Goal: Find specific page/section: Find specific page/section

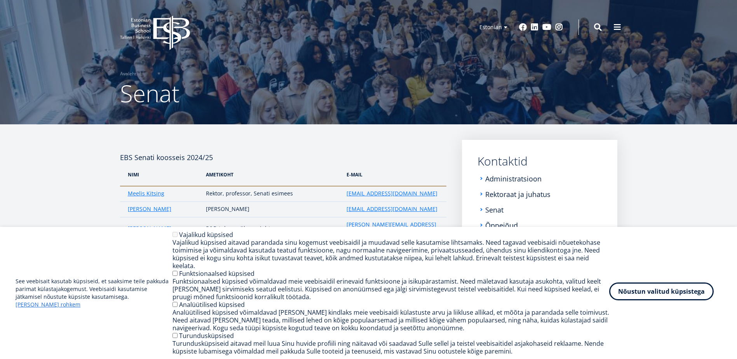
click at [628, 298] on button "Nõustun valitud küpsistega" at bounding box center [661, 291] width 104 height 18
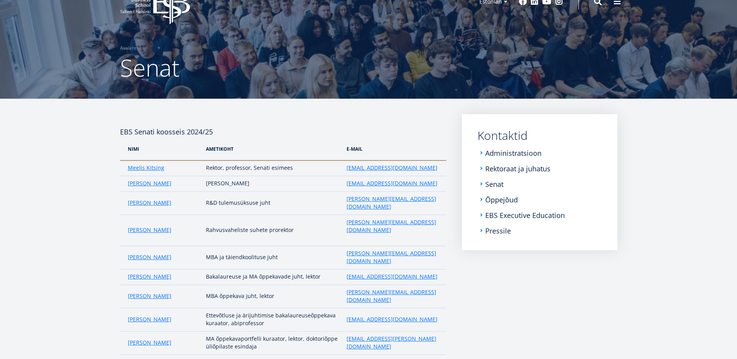
scroll to position [39, 0]
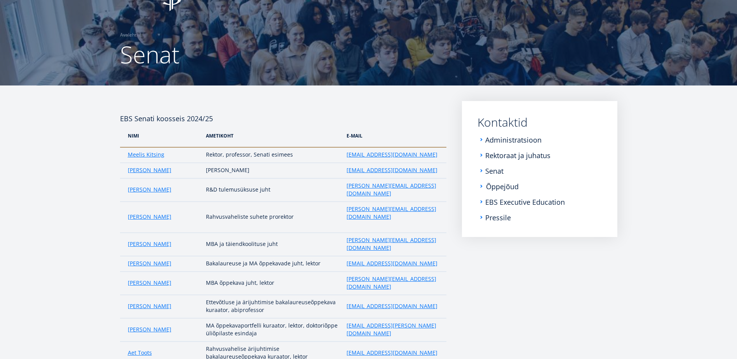
click at [498, 187] on link "Õppejõud" at bounding box center [502, 187] width 33 height 8
click at [535, 209] on ul "Administratsioon Rektoraat ja juhatus Senat Õppejõud EBS Executive Education Pr…" at bounding box center [539, 178] width 124 height 85
click at [530, 204] on link "EBS Executive Education" at bounding box center [526, 202] width 80 height 8
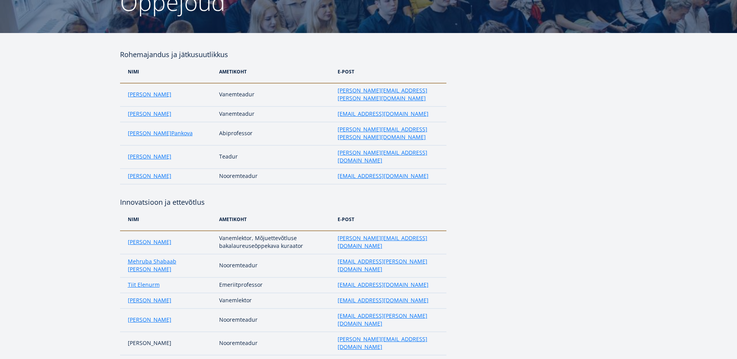
scroll to position [117, 0]
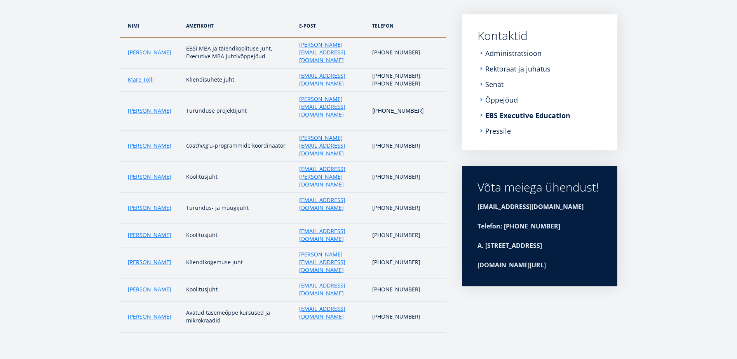
scroll to position [102, 0]
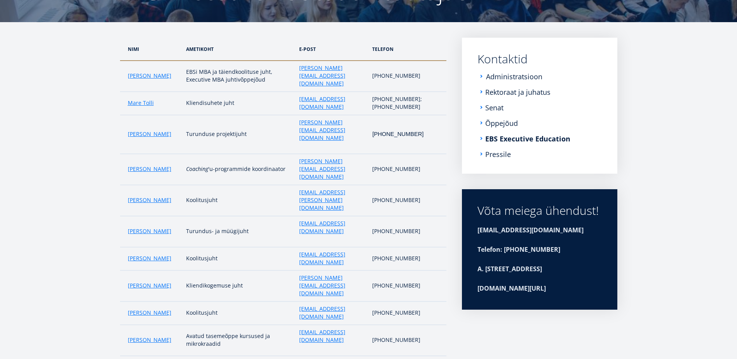
click at [517, 76] on link "Administratsioon" at bounding box center [514, 77] width 56 height 8
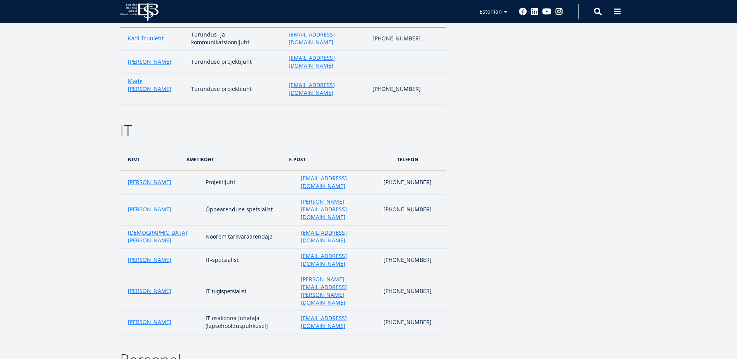
scroll to position [1476, 0]
